Goal: Information Seeking & Learning: Check status

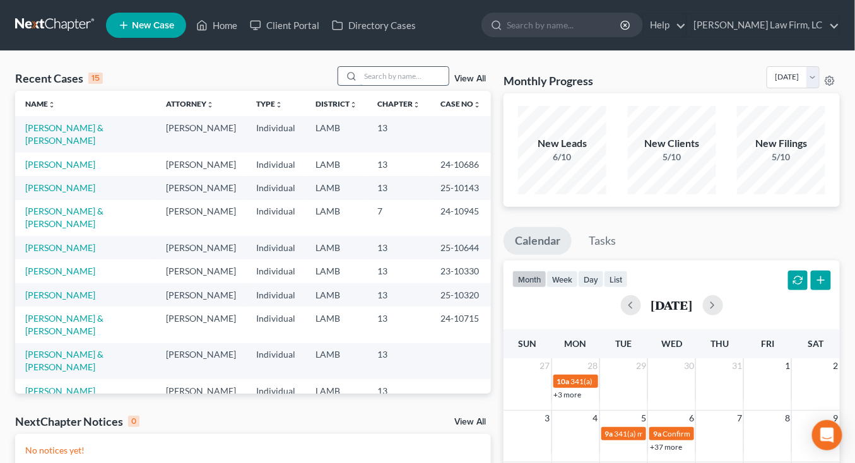
click at [406, 79] on input "search" at bounding box center [404, 76] width 88 height 18
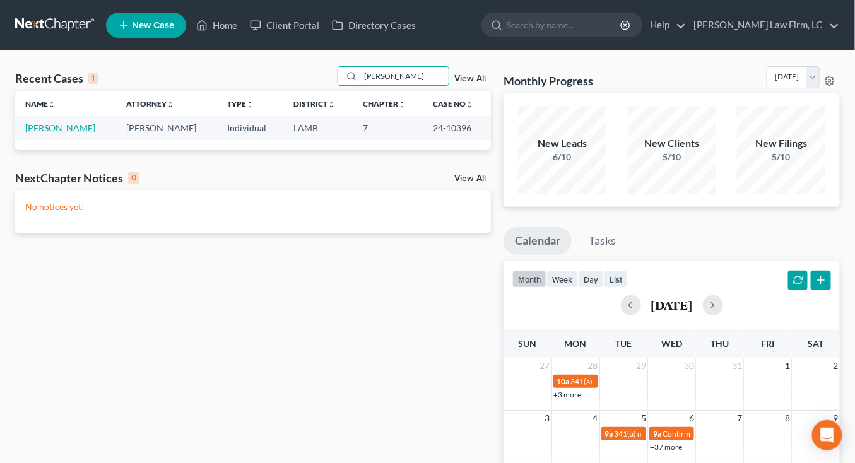
type input "[PERSON_NAME]"
click at [62, 132] on link "[PERSON_NAME]" at bounding box center [60, 127] width 70 height 11
click at [61, 134] on td "Davis, Sharita" at bounding box center [65, 127] width 101 height 23
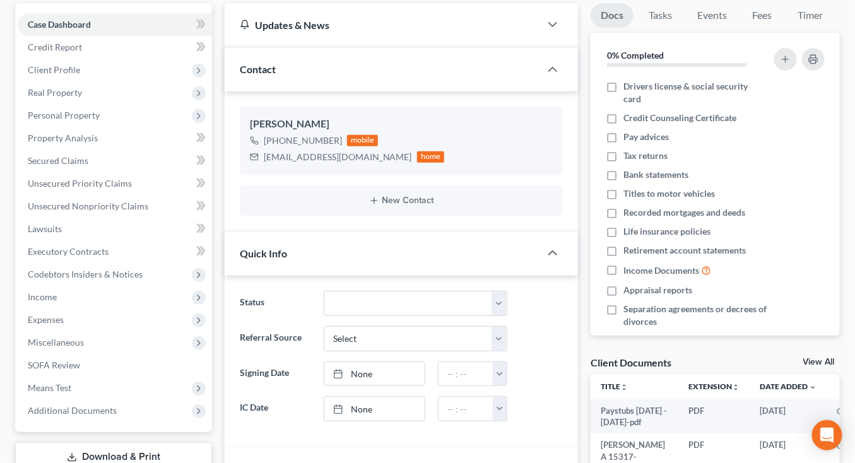
scroll to position [150, 0]
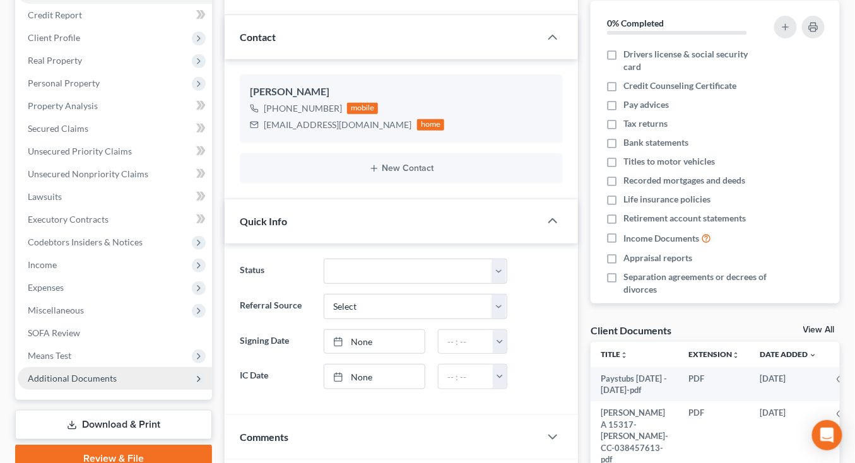
click at [93, 377] on span "Additional Documents" at bounding box center [72, 378] width 89 height 11
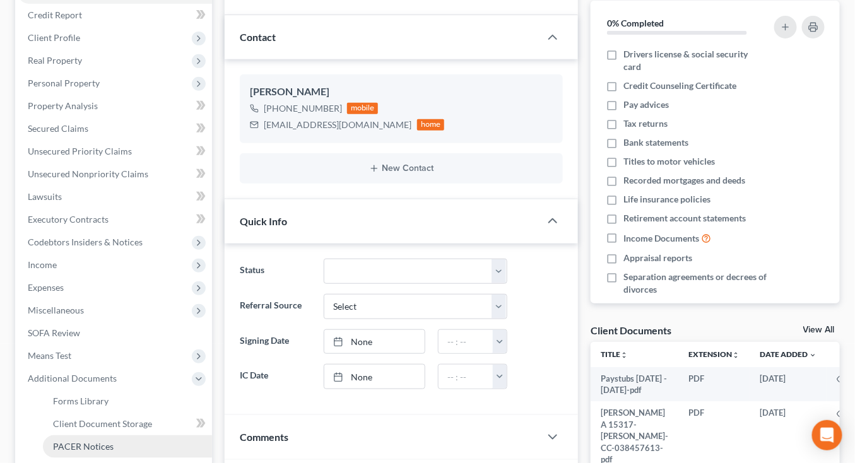
click at [124, 435] on link "PACER Notices" at bounding box center [127, 446] width 169 height 23
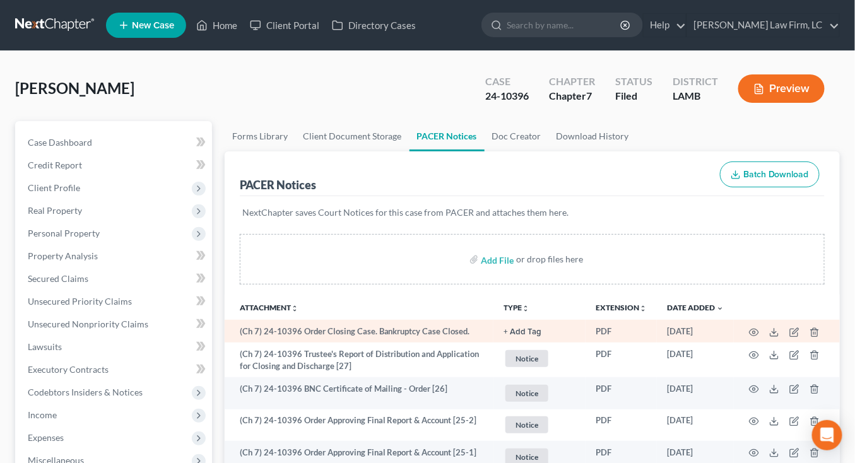
click at [779, 338] on td at bounding box center [787, 331] width 106 height 23
click at [779, 331] on icon at bounding box center [774, 332] width 10 height 10
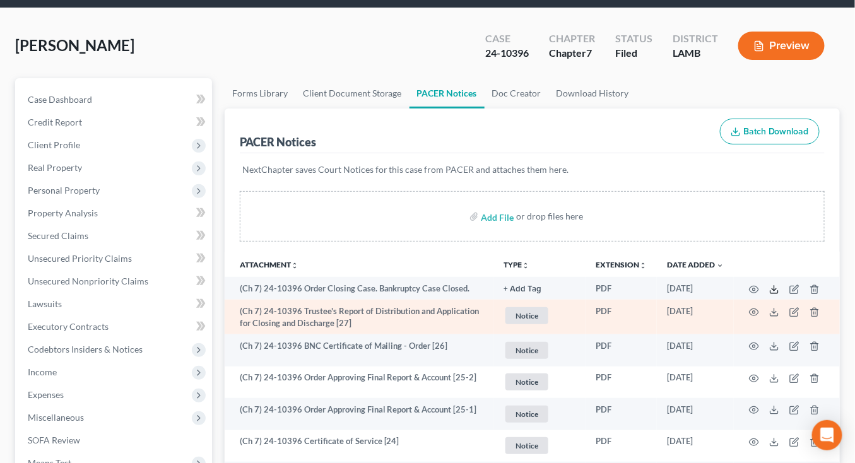
scroll to position [52, 0]
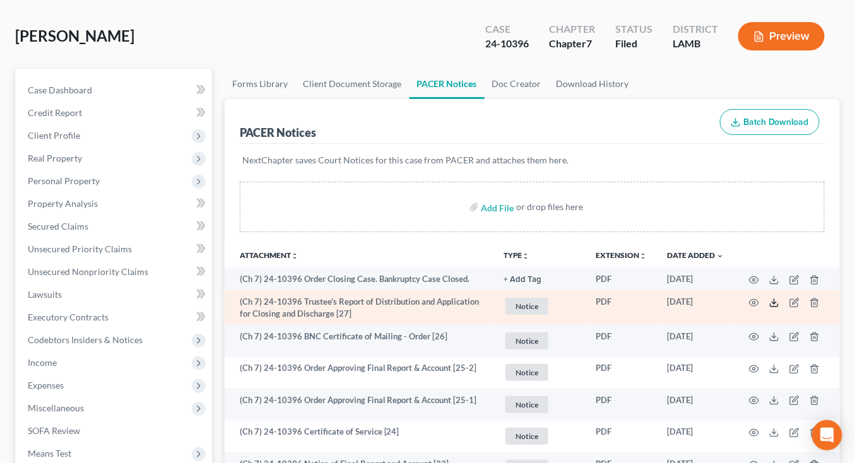
click at [770, 302] on icon at bounding box center [774, 303] width 10 height 10
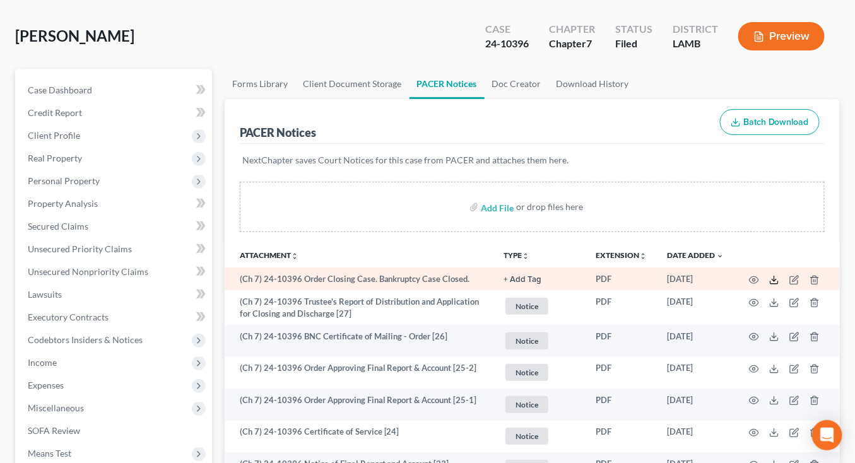
click at [774, 276] on icon at bounding box center [774, 280] width 10 height 10
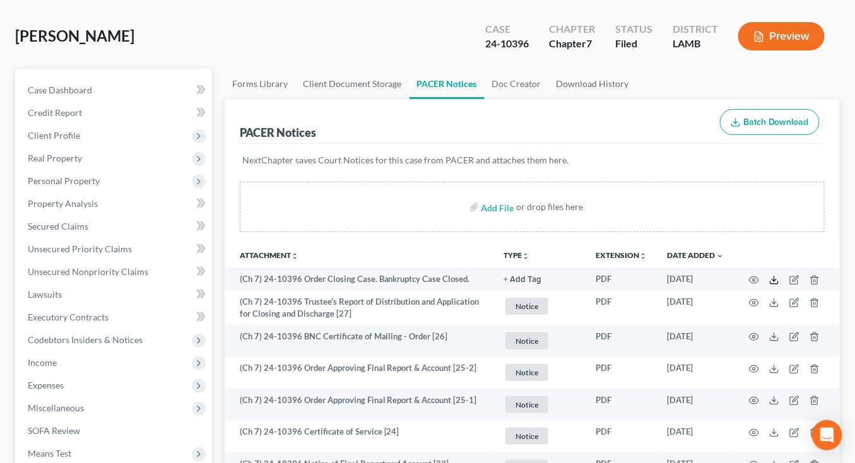
scroll to position [0, 0]
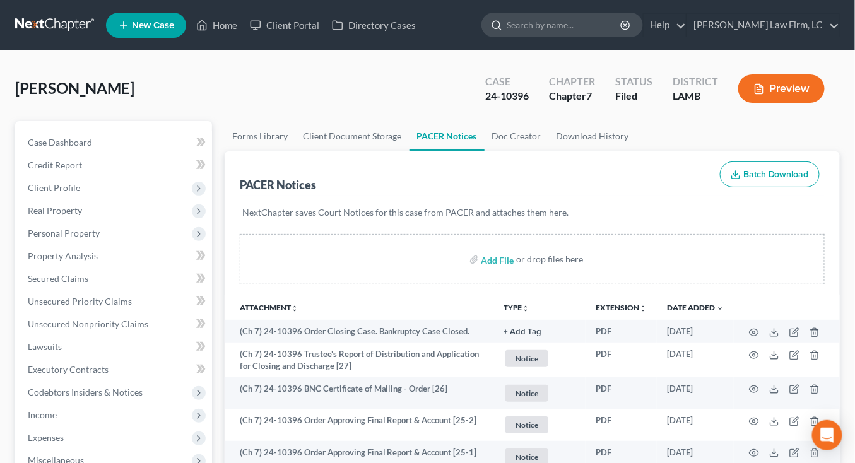
click at [622, 21] on input "search" at bounding box center [564, 24] width 115 height 23
type input "[PERSON_NAME]"
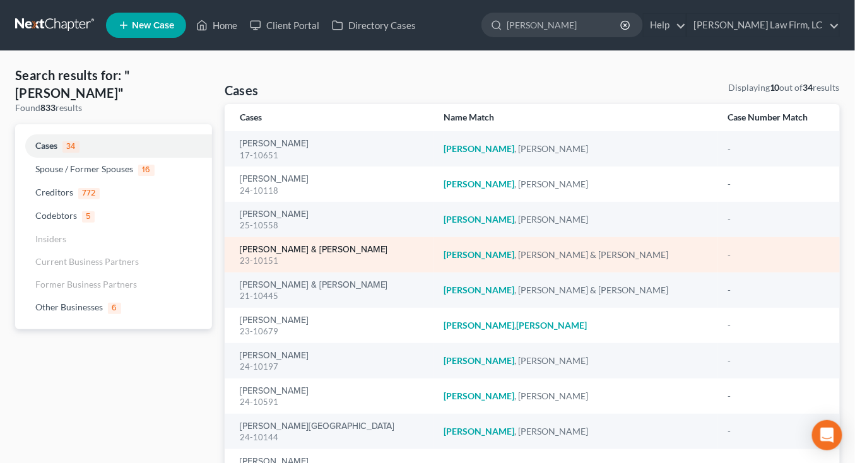
click at [290, 247] on link "[PERSON_NAME] & [PERSON_NAME]" at bounding box center [314, 249] width 148 height 9
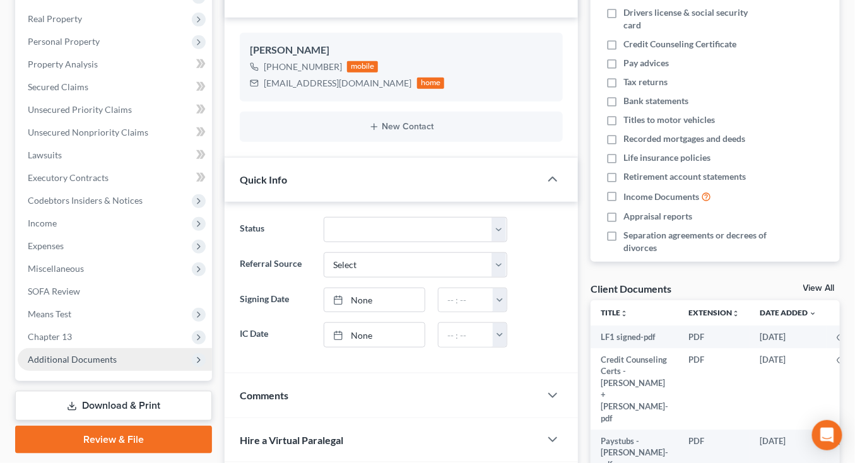
click at [62, 365] on span "Additional Documents" at bounding box center [115, 359] width 194 height 23
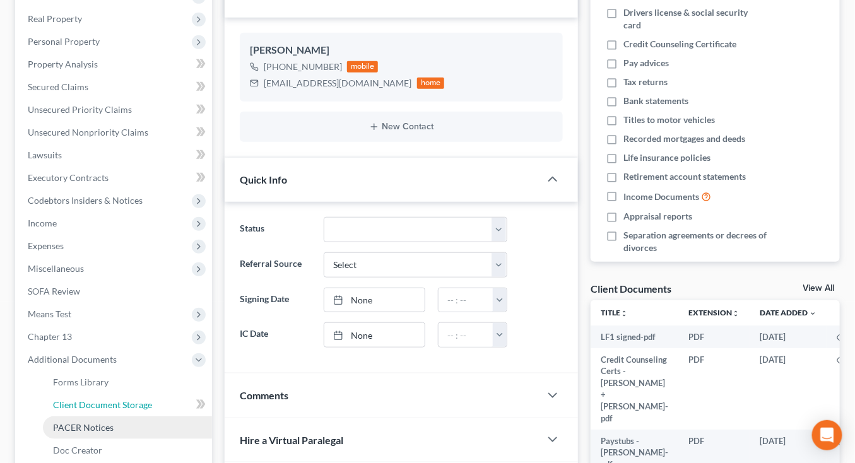
drag, startPoint x: 93, startPoint y: 410, endPoint x: 107, endPoint y: 434, distance: 27.2
click at [93, 410] on link "Client Document Storage" at bounding box center [127, 405] width 169 height 23
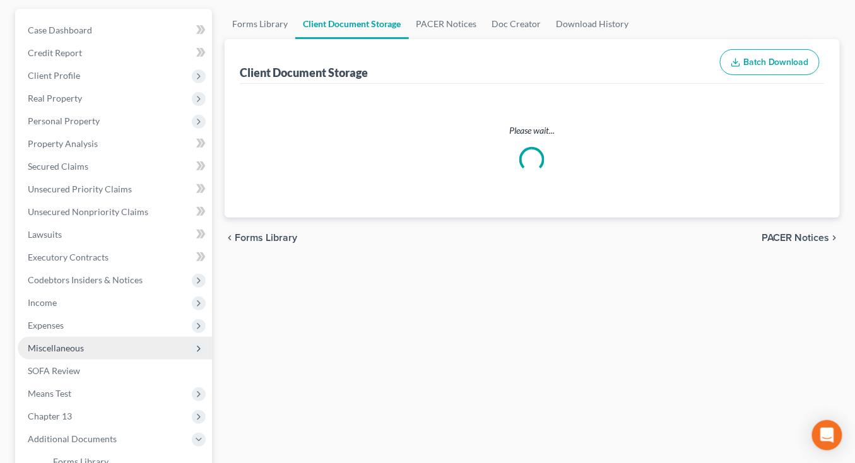
click at [109, 438] on ul "Case Dashboard Payments Invoices Payments Payments Credit Report Client Profile" at bounding box center [115, 291] width 194 height 545
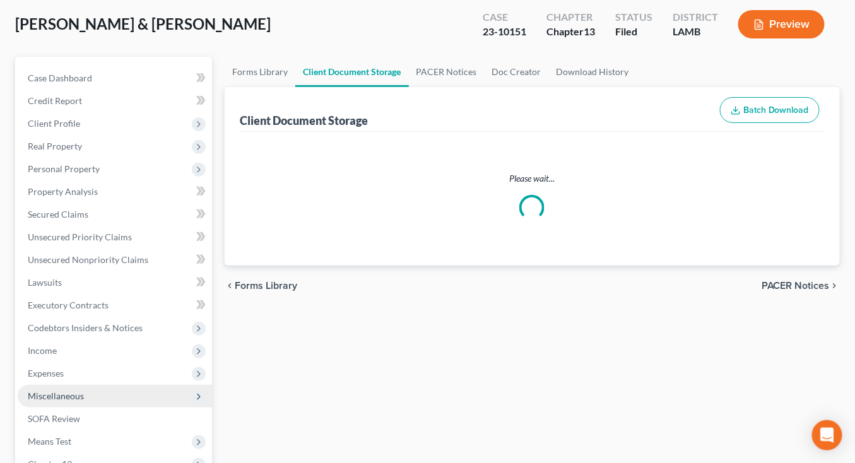
select select "39"
select select "13"
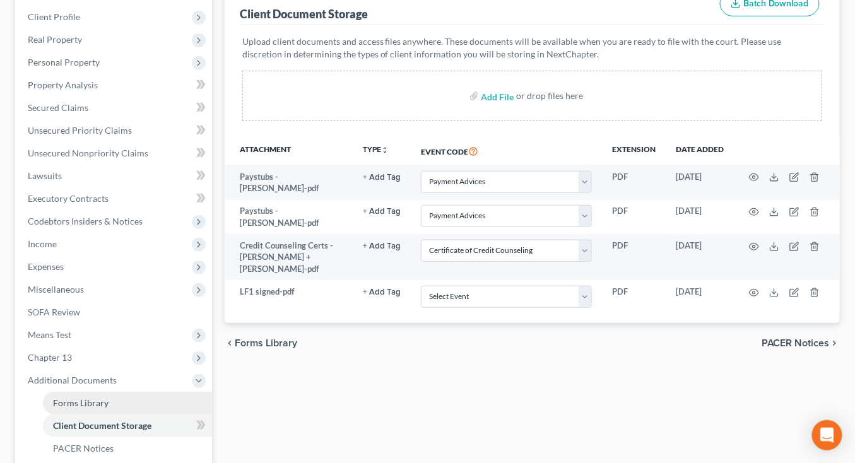
scroll to position [187, 0]
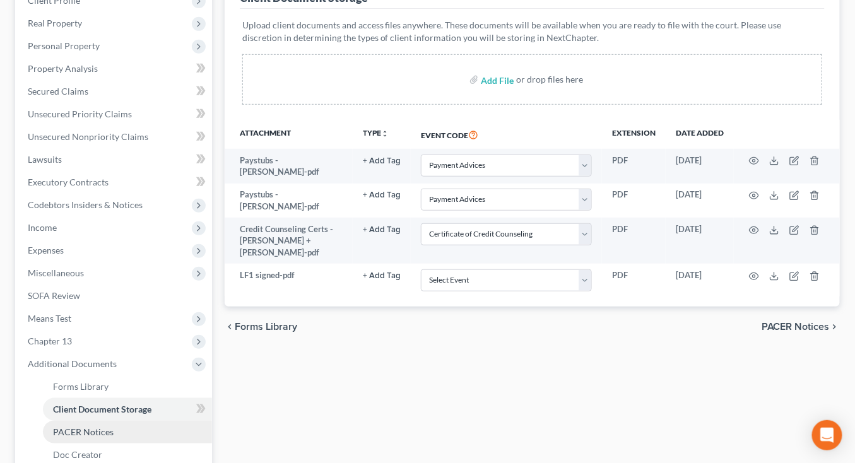
click at [96, 432] on span "PACER Notices" at bounding box center [83, 432] width 61 height 11
click at [101, 432] on span "PACER Notices" at bounding box center [83, 432] width 61 height 11
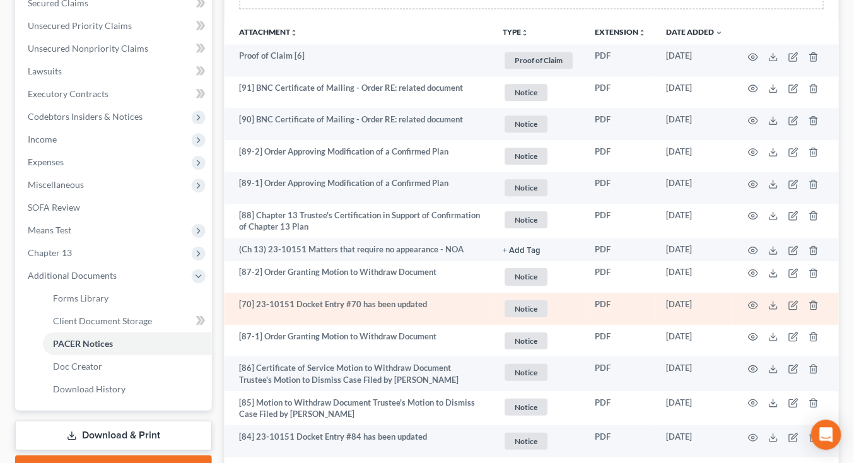
scroll to position [278, 0]
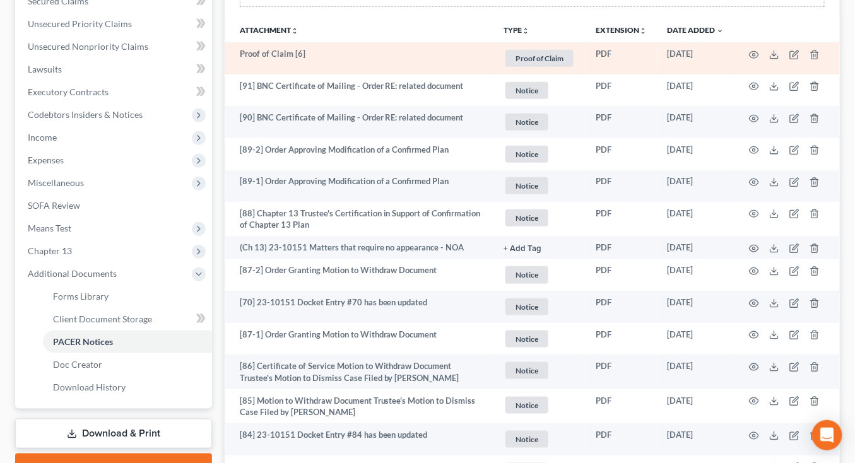
click at [748, 50] on td at bounding box center [787, 58] width 106 height 32
click at [750, 50] on icon "button" at bounding box center [754, 55] width 10 height 10
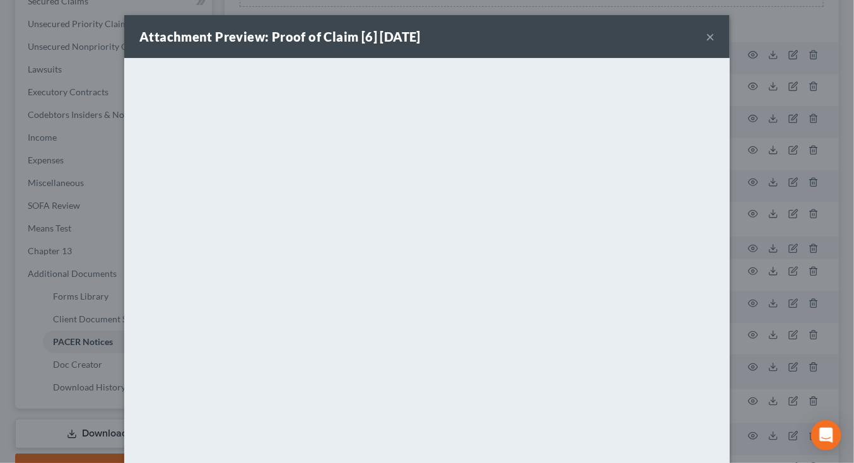
click at [55, 273] on div "Attachment Preview: Proof of Claim [6] [DATE] × <object ng-attr-data='[URL][DOM…" at bounding box center [427, 231] width 854 height 463
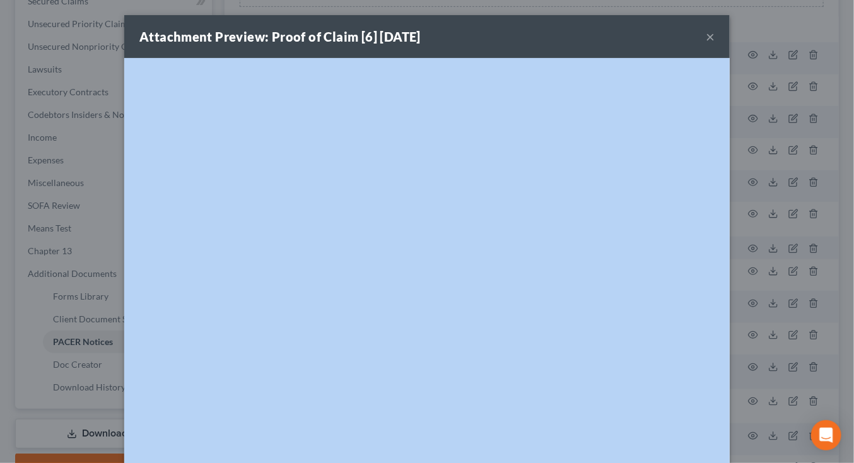
click at [54, 273] on div "Attachment Preview: Proof of Claim [6] [DATE] × <object ng-attr-data='[URL][DOM…" at bounding box center [427, 231] width 854 height 463
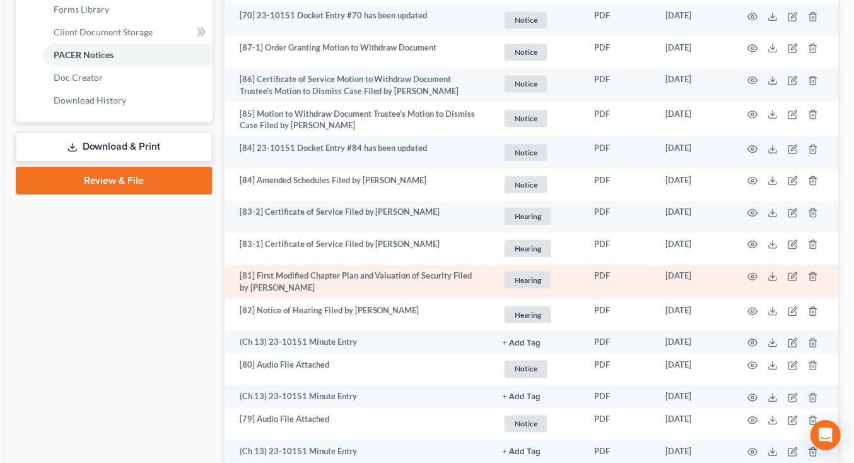
scroll to position [568, 0]
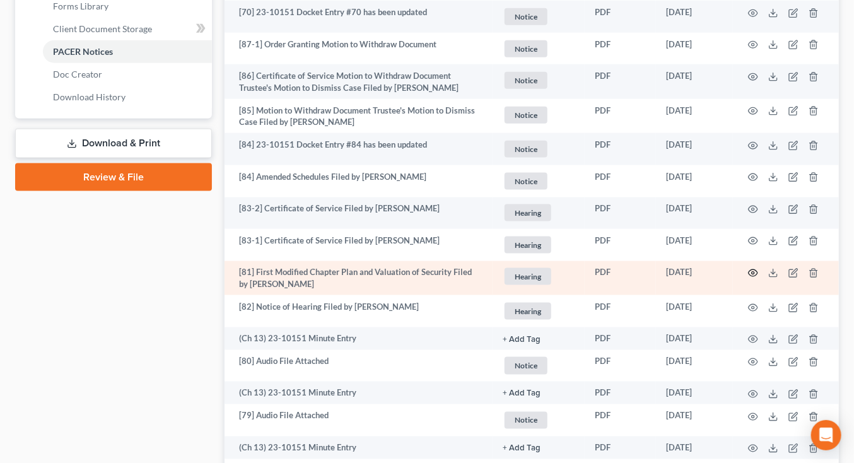
click at [757, 274] on icon "button" at bounding box center [753, 273] width 10 height 10
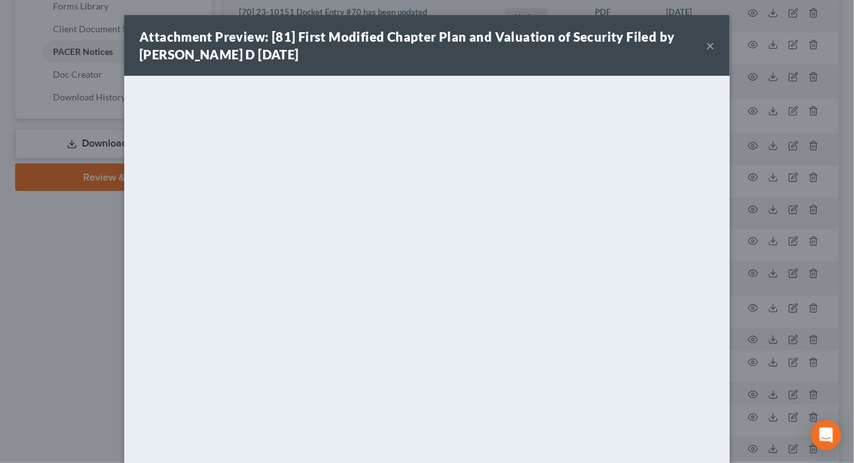
click at [748, 232] on div "Attachment Preview: [81] First Modified Chapter Plan and Valuation of Security …" at bounding box center [427, 231] width 854 height 463
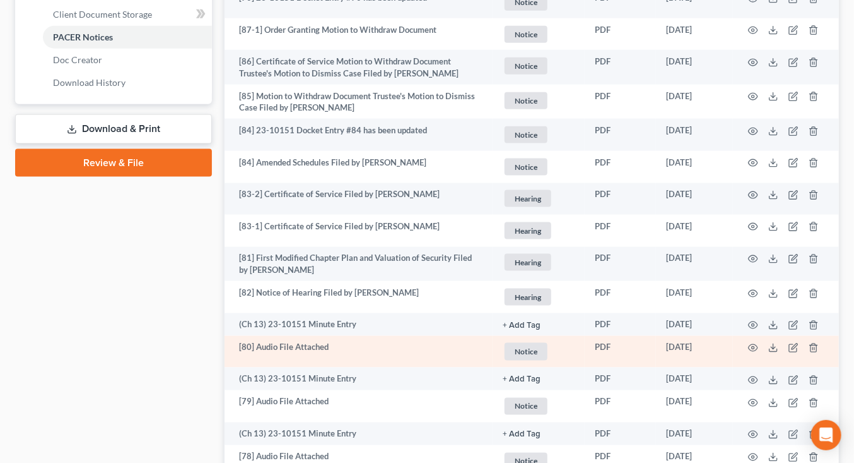
scroll to position [606, 0]
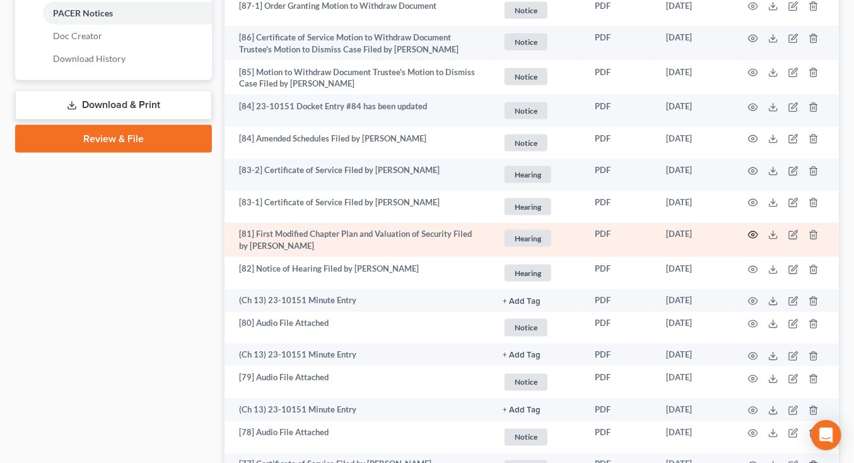
click at [758, 232] on td at bounding box center [786, 240] width 106 height 35
click at [755, 232] on icon "button" at bounding box center [753, 235] width 10 height 10
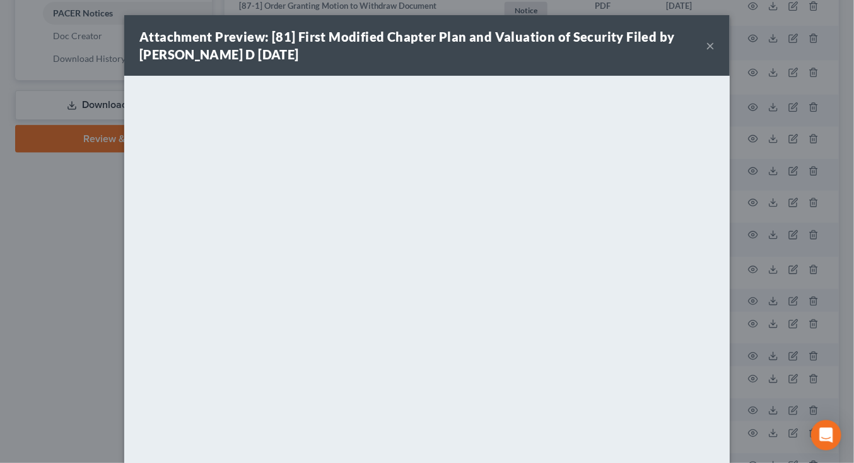
click at [736, 187] on div "Attachment Preview: [81] First Modified Chapter Plan and Valuation of Security …" at bounding box center [427, 231] width 854 height 463
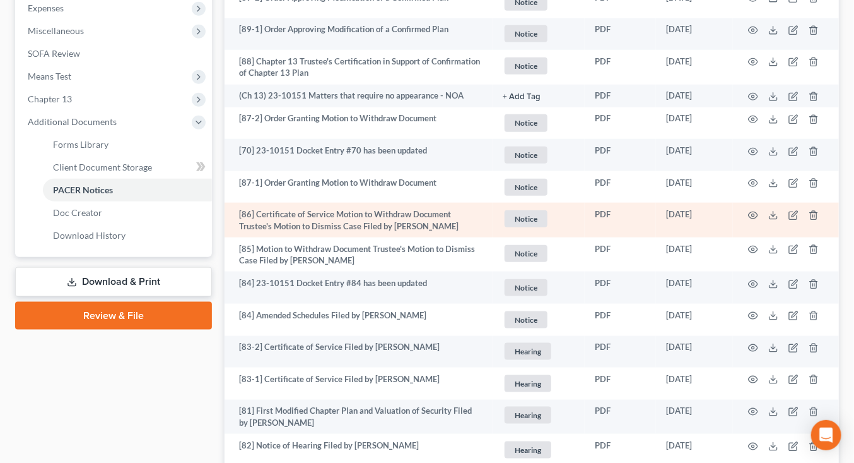
scroll to position [439, 0]
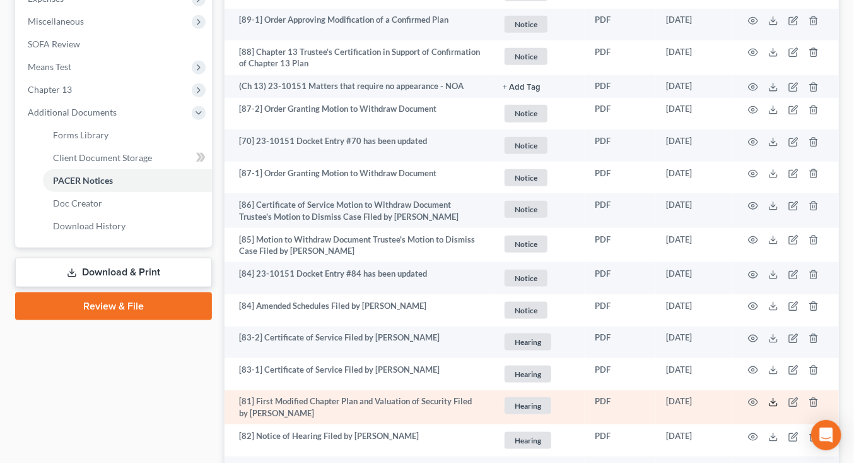
click at [776, 401] on icon at bounding box center [774, 402] width 10 height 10
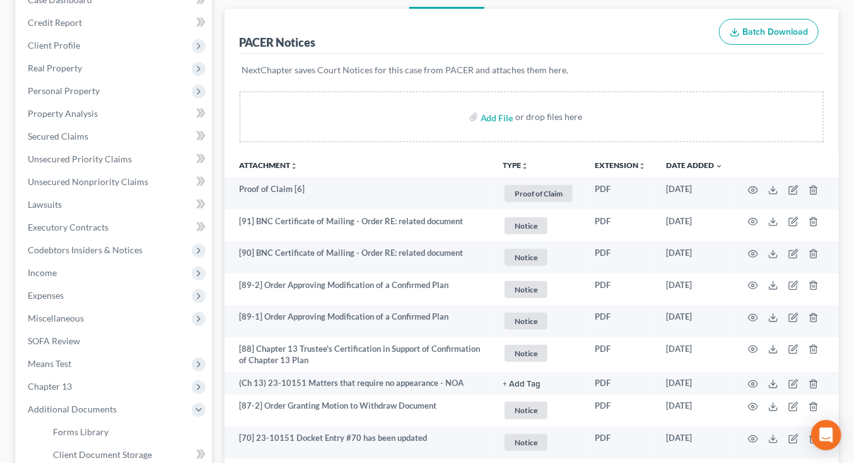
scroll to position [0, 0]
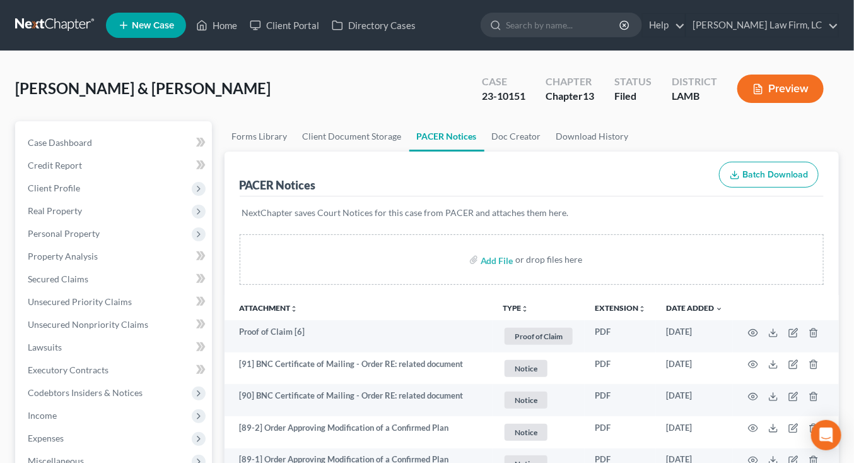
click at [49, 25] on link at bounding box center [55, 25] width 81 height 23
